Goal: Transaction & Acquisition: Purchase product/service

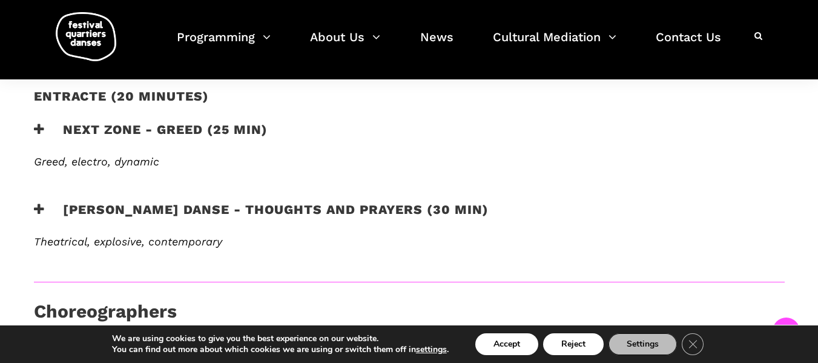
scroll to position [655, 0]
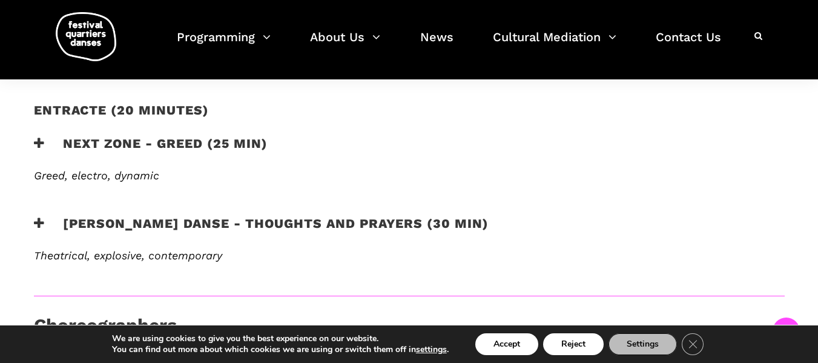
click at [37, 217] on icon at bounding box center [39, 223] width 11 height 13
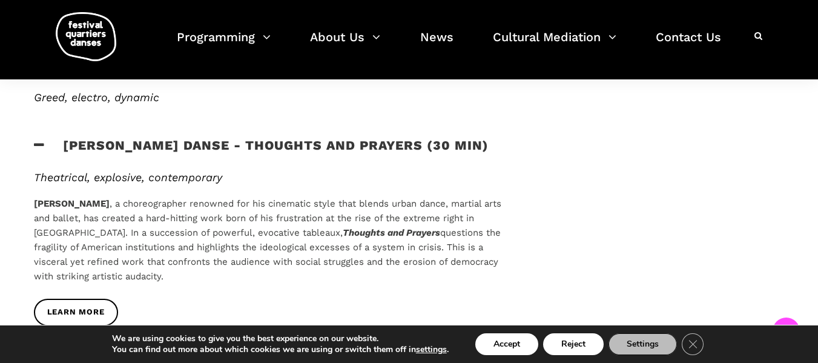
scroll to position [736, 0]
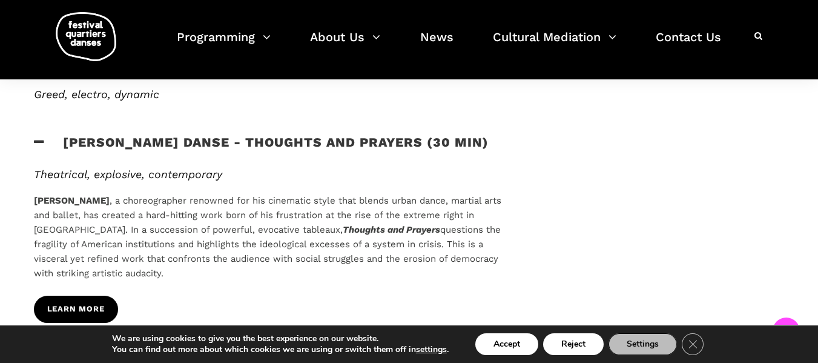
click at [73, 303] on span "Learn more" at bounding box center [76, 309] width 58 height 13
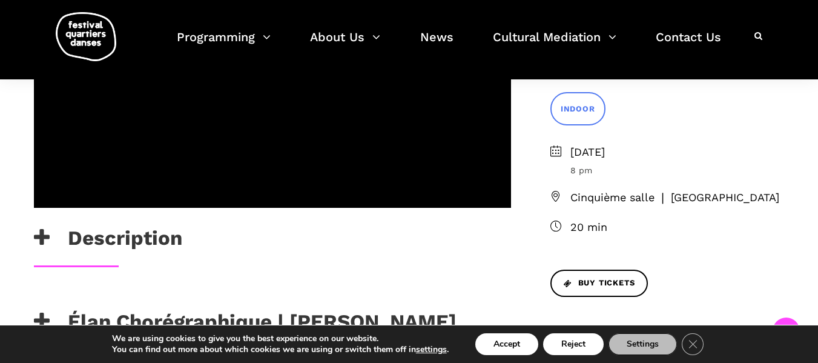
scroll to position [354, 0]
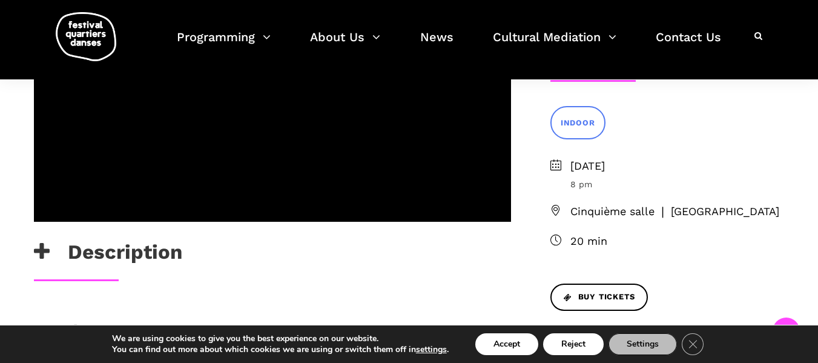
drag, startPoint x: 0, startPoint y: 0, endPoint x: 817, endPoint y: 104, distance: 823.1
click at [40, 242] on icon at bounding box center [42, 252] width 16 height 20
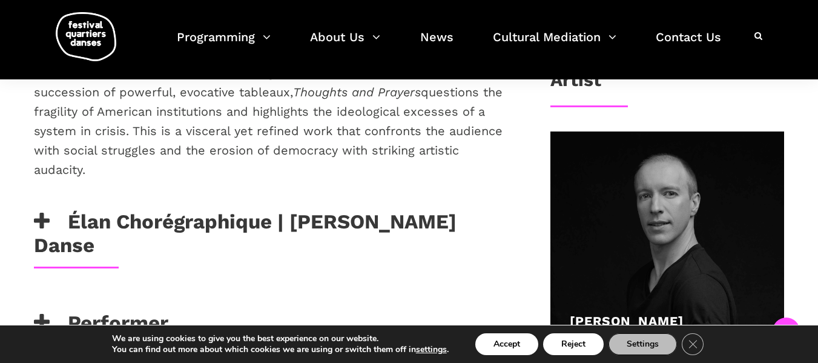
scroll to position [641, 0]
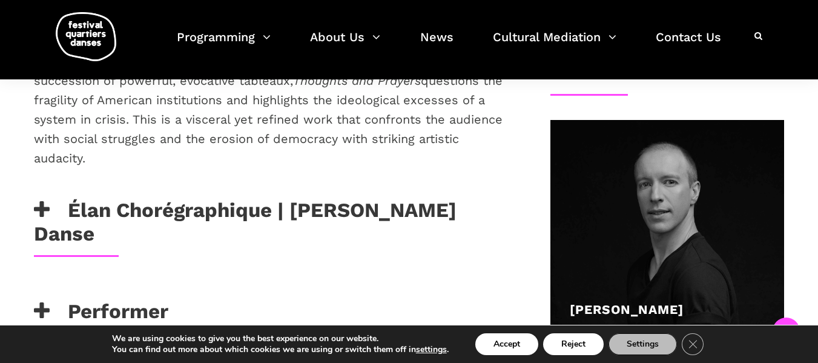
click at [39, 301] on icon at bounding box center [42, 311] width 16 height 20
click at [39, 200] on icon at bounding box center [42, 210] width 16 height 20
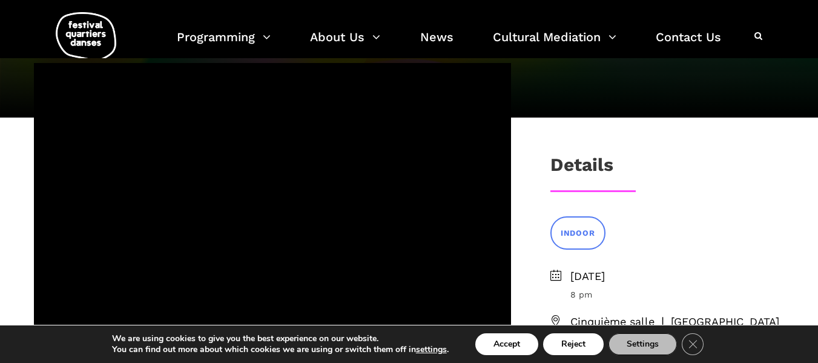
scroll to position [0, 0]
